Goal: Navigation & Orientation: Find specific page/section

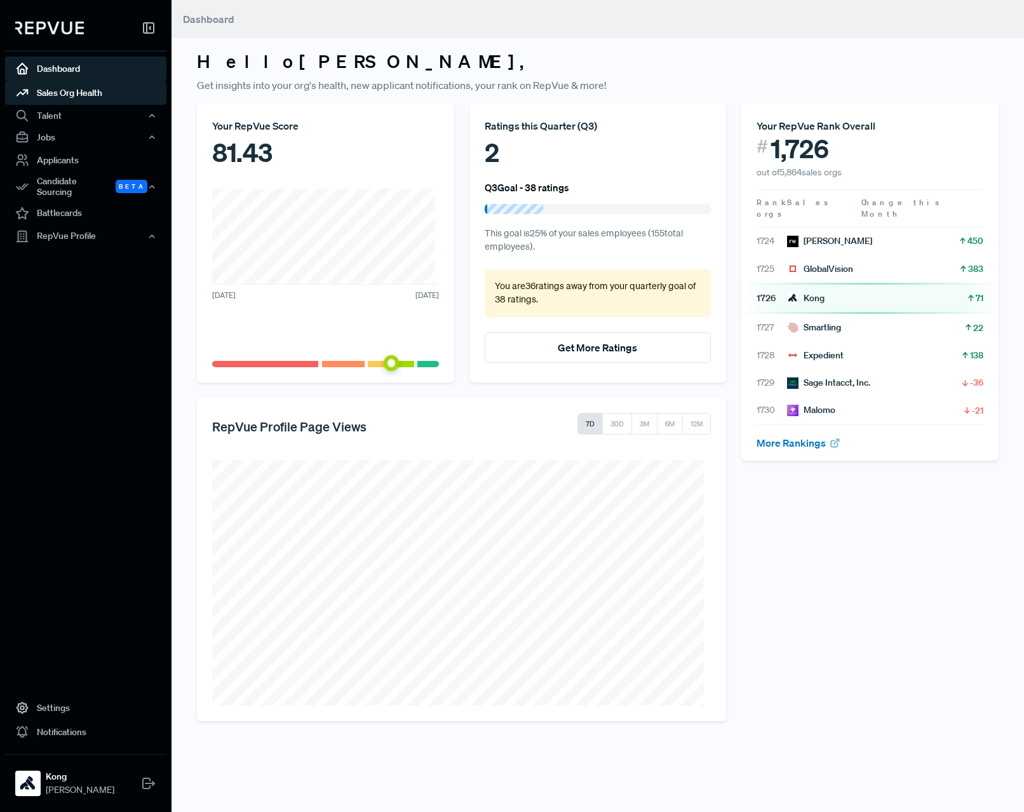
click at [76, 91] on link "Sales Org Health" at bounding box center [85, 93] width 161 height 24
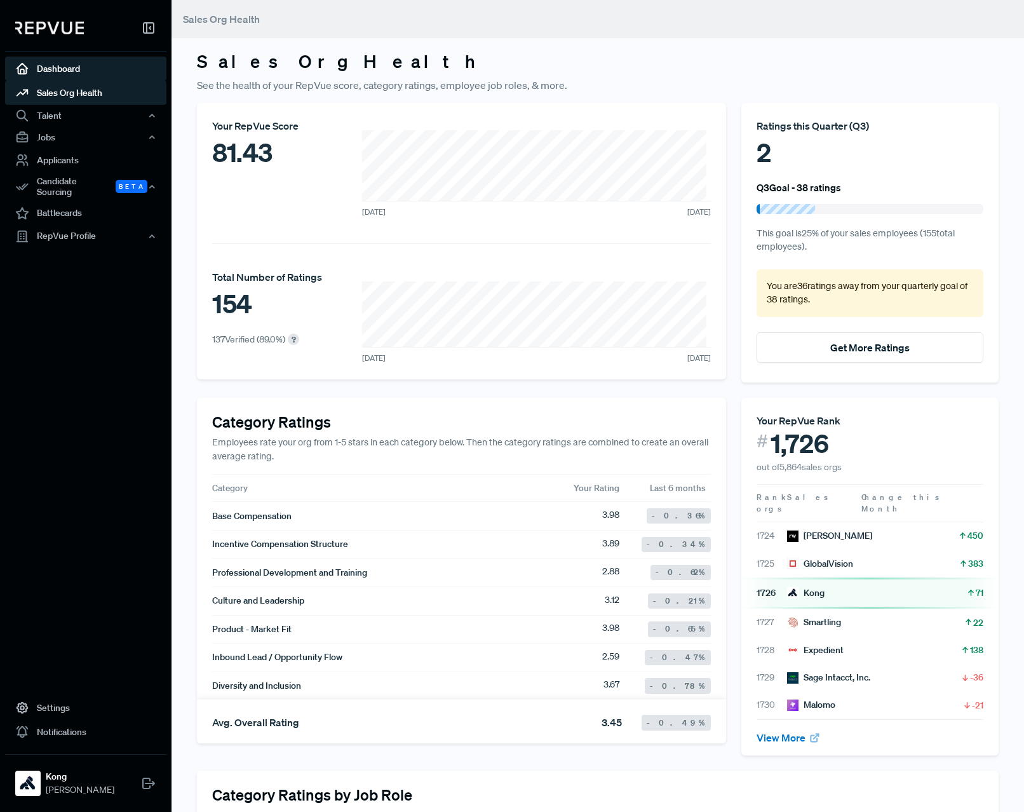
click at [64, 67] on link "Dashboard" at bounding box center [85, 69] width 161 height 24
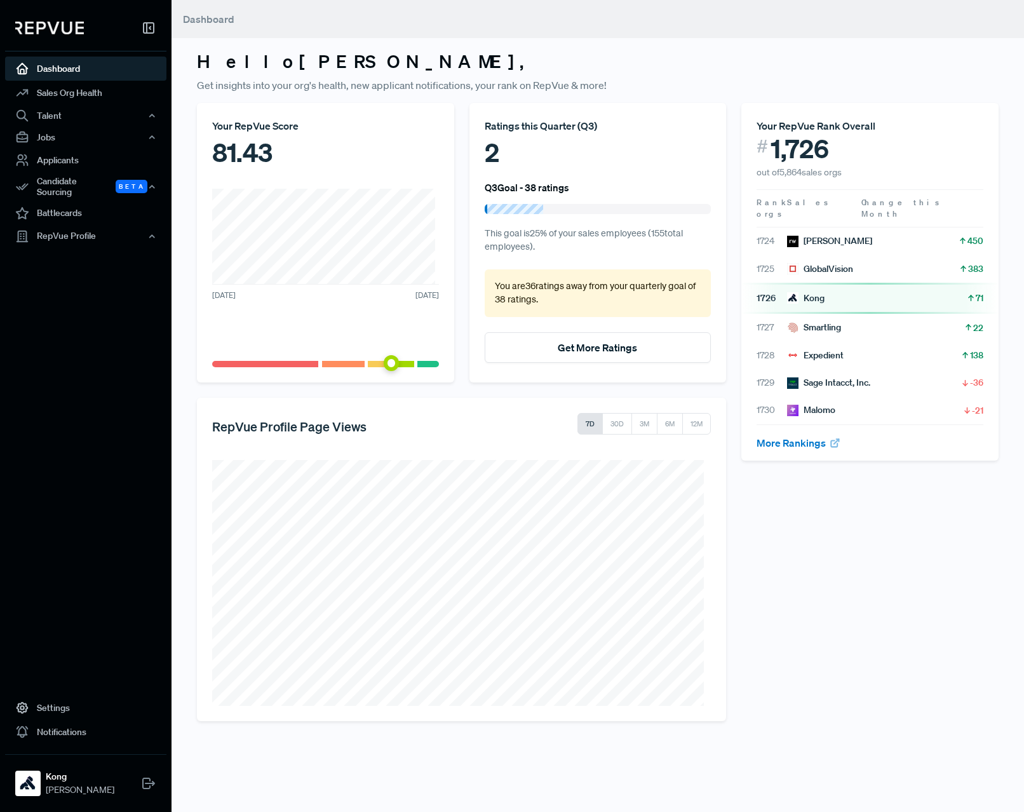
click at [148, 24] on icon at bounding box center [148, 27] width 15 height 15
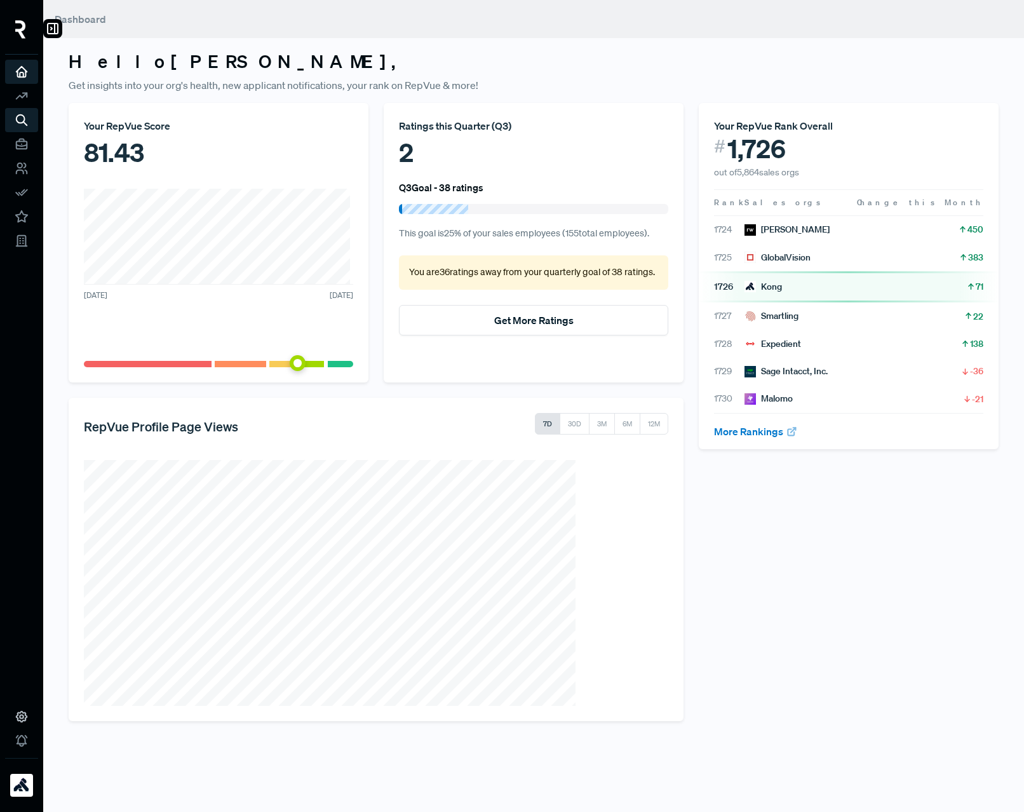
click at [21, 29] on img at bounding box center [20, 29] width 11 height 18
click at [57, 28] on icon at bounding box center [52, 28] width 15 height 15
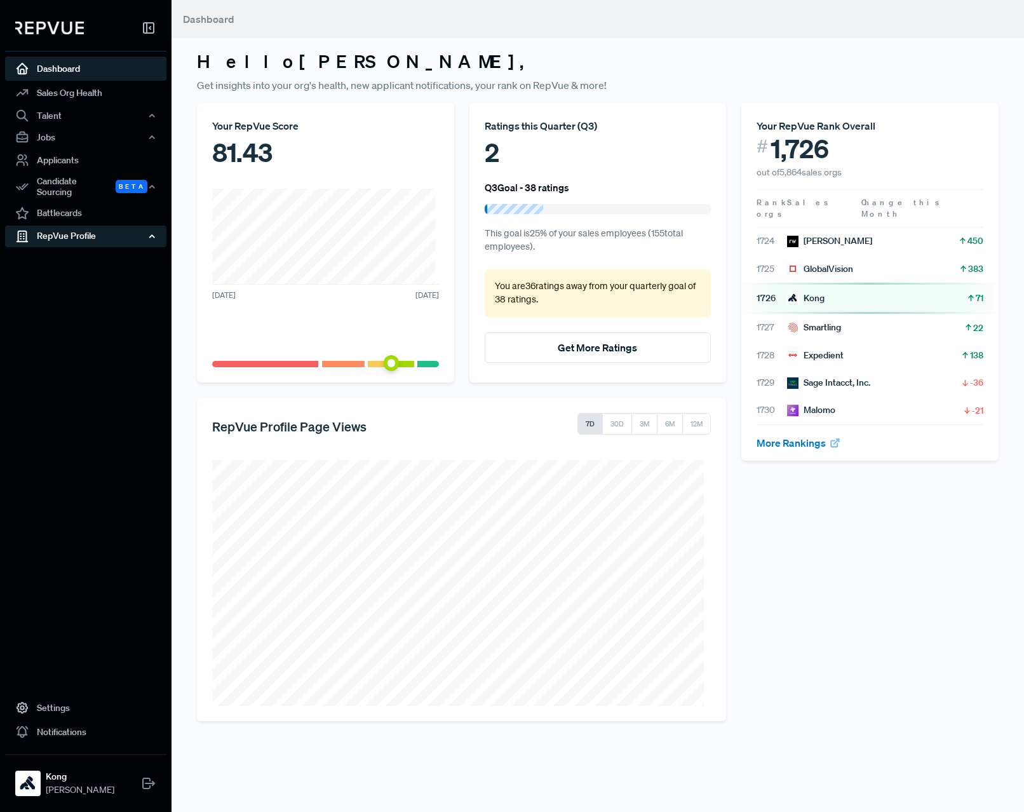
click at [53, 233] on div "RepVue Profile" at bounding box center [85, 237] width 161 height 22
click at [73, 255] on link "Profile Overview" at bounding box center [102, 266] width 161 height 32
